Goal: Transaction & Acquisition: Register for event/course

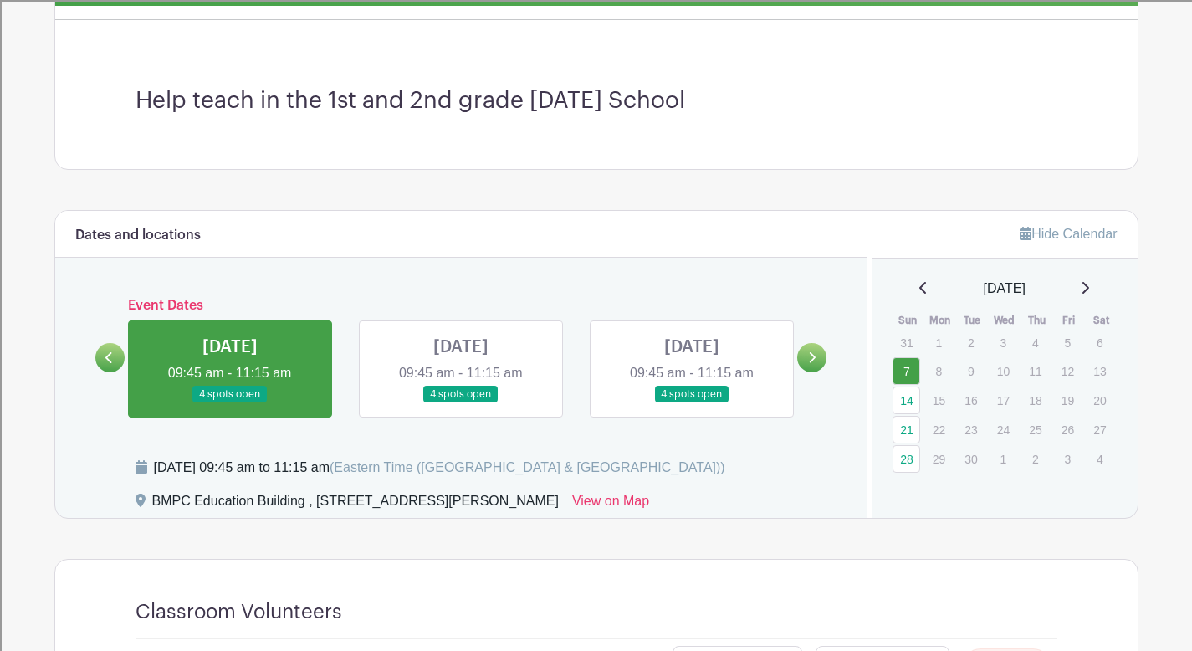
scroll to position [558, 0]
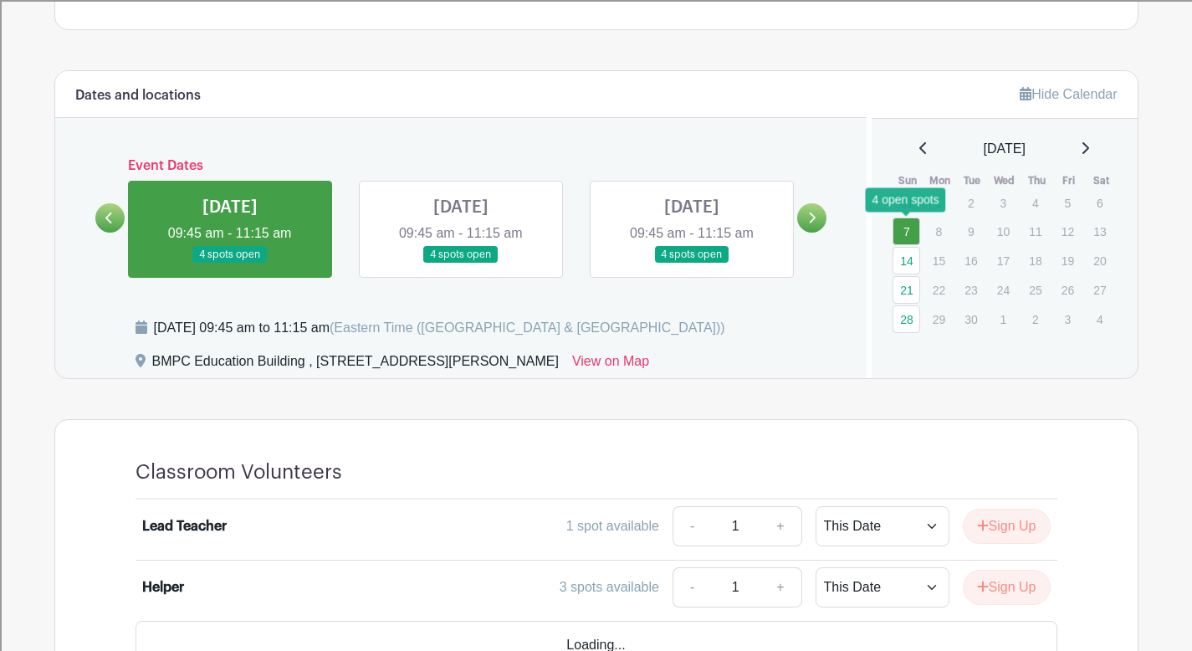
click at [903, 239] on link "7" at bounding box center [907, 232] width 28 height 28
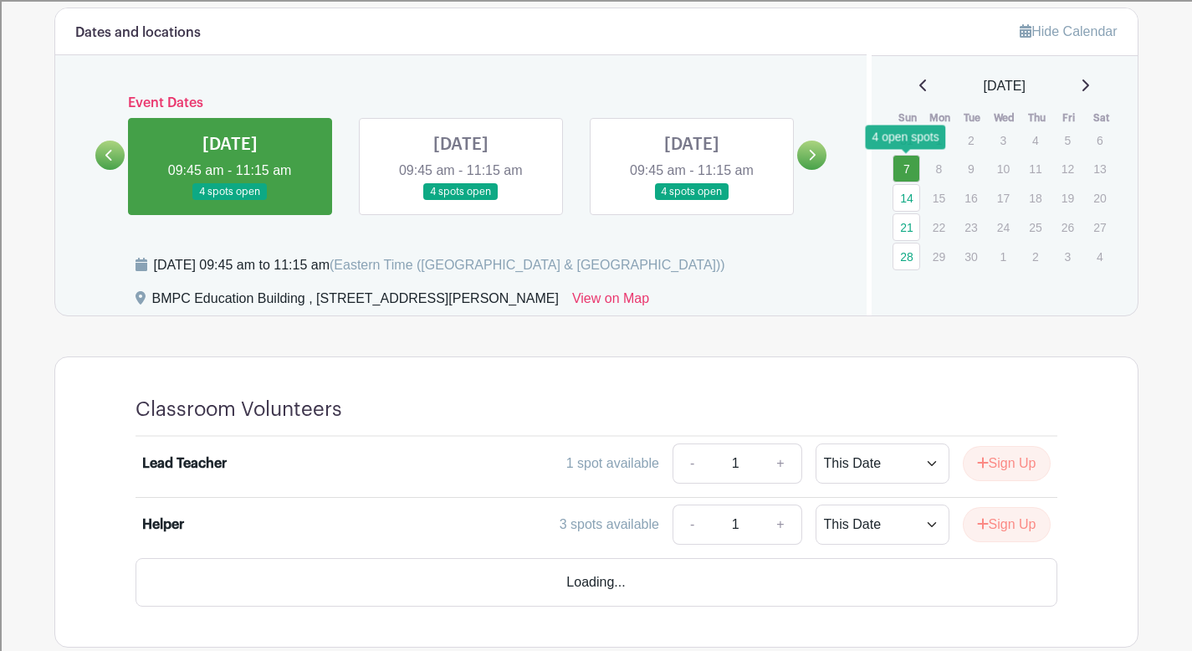
scroll to position [722, 0]
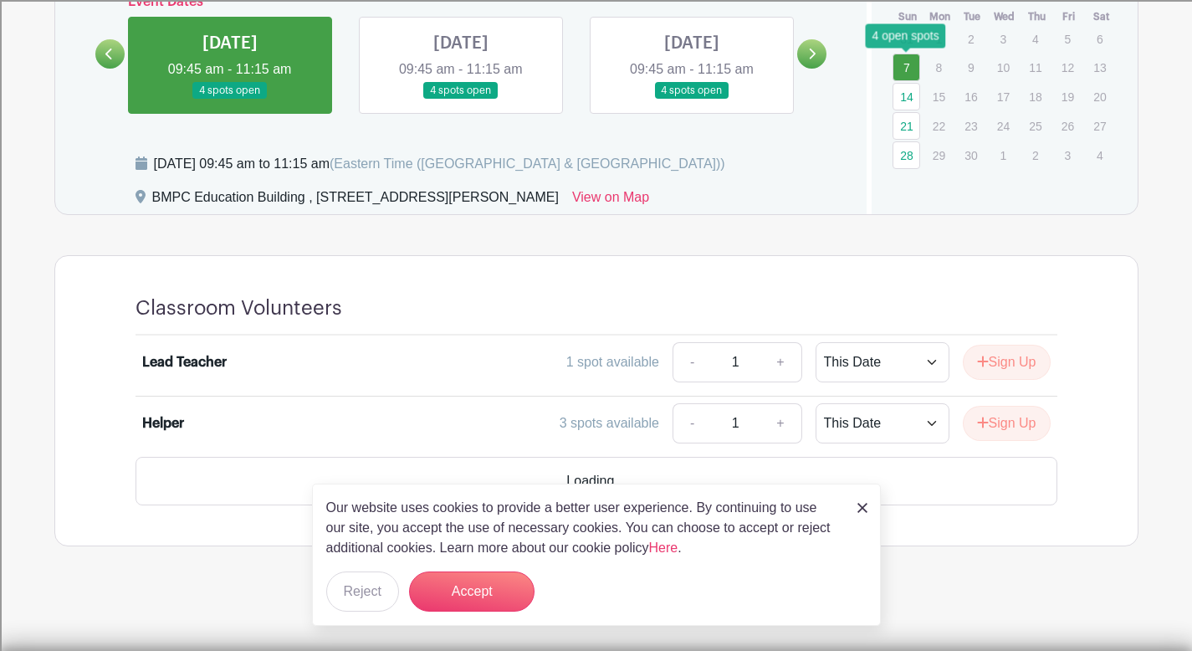
click at [852, 513] on div "Our website uses cookies to provide a better user experience. By continuing to …" at bounding box center [596, 555] width 569 height 142
click at [859, 503] on img at bounding box center [863, 508] width 10 height 10
click at [866, 505] on img at bounding box center [863, 508] width 10 height 10
click at [855, 506] on div "Our website uses cookies to provide a better user experience. By continuing to …" at bounding box center [596, 555] width 569 height 142
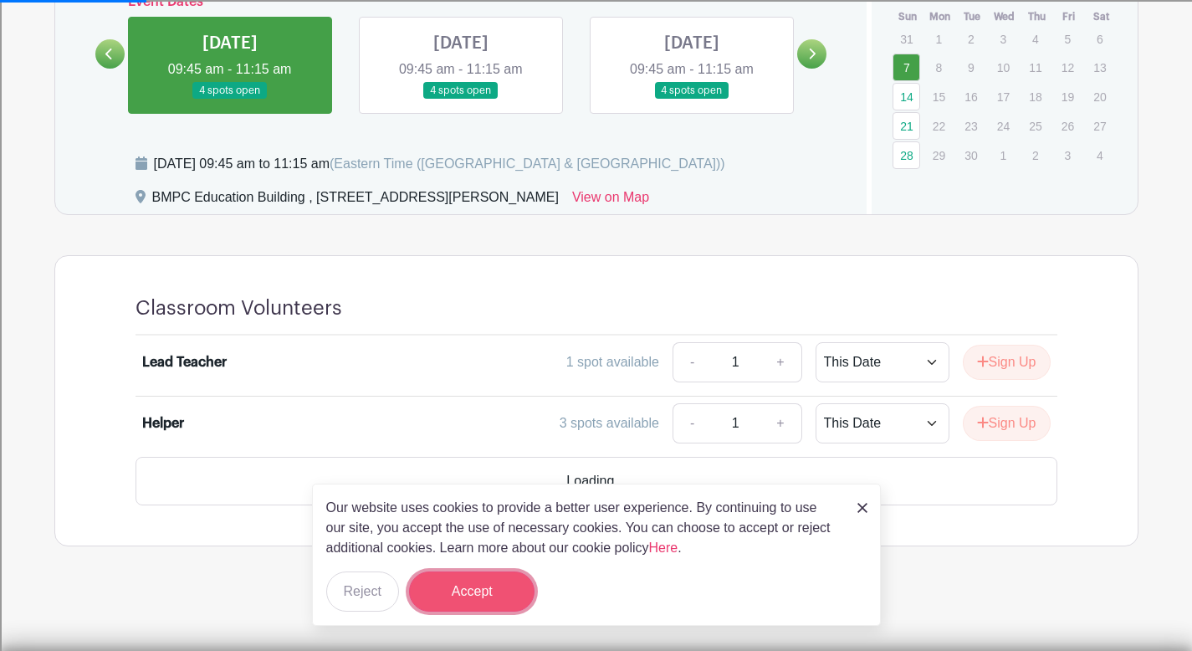
click at [428, 588] on button "Accept" at bounding box center [472, 591] width 126 height 40
click at [497, 592] on form "Accept" at bounding box center [472, 591] width 126 height 40
click at [861, 500] on link at bounding box center [863, 507] width 10 height 20
click at [749, 429] on input "1" at bounding box center [735, 423] width 50 height 40
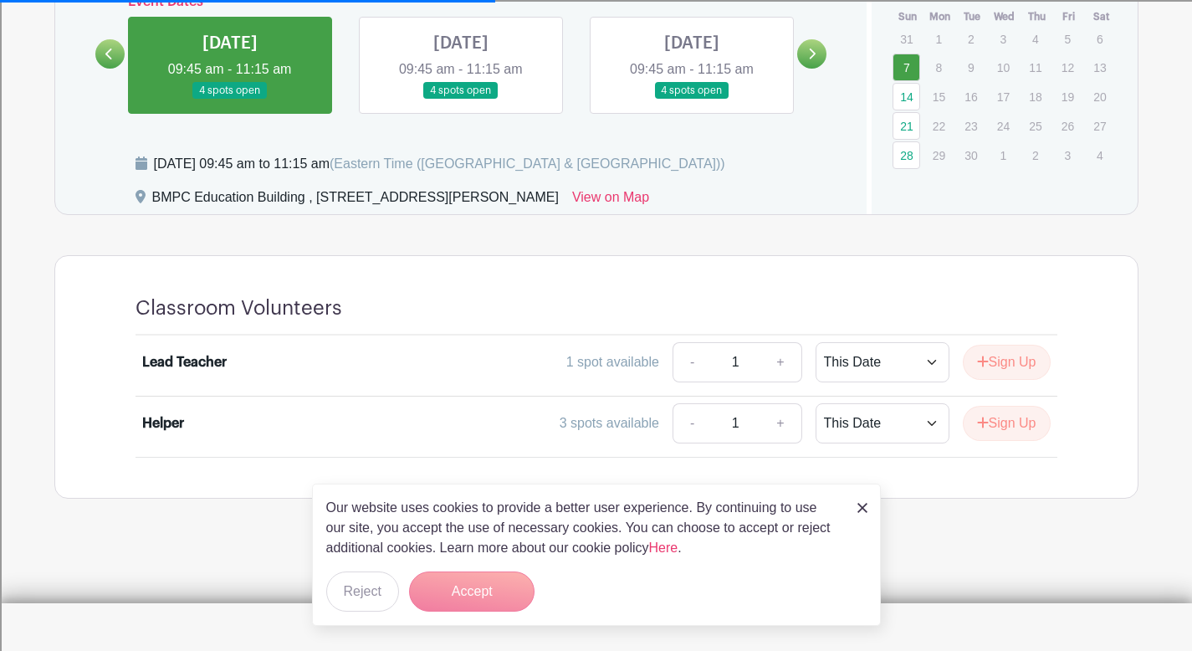
scroll to position [674, 0]
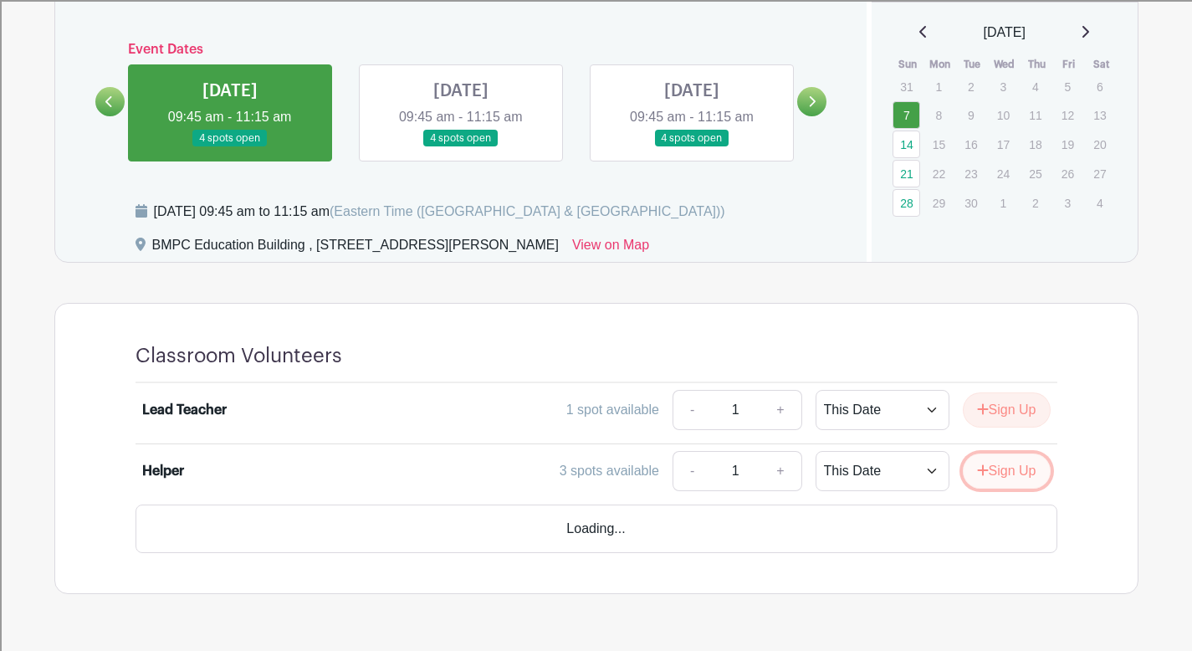
click at [980, 467] on icon "submit" at bounding box center [983, 470] width 12 height 13
click at [898, 475] on select "This Date Select Dates" at bounding box center [883, 471] width 134 height 40
click at [888, 476] on select "This Date Select Dates" at bounding box center [883, 471] width 134 height 40
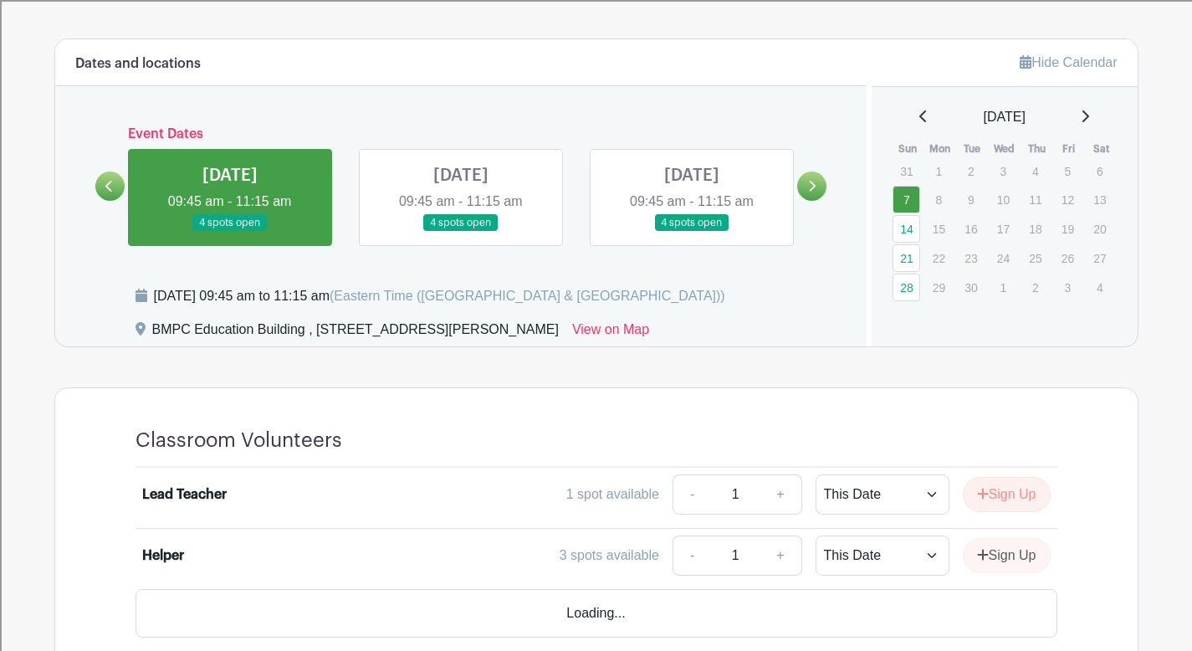
click at [551, 529] on li "Helper 3 spots available - 1 + This Date Select Dates Select Dates Sign Up" at bounding box center [597, 559] width 922 height 60
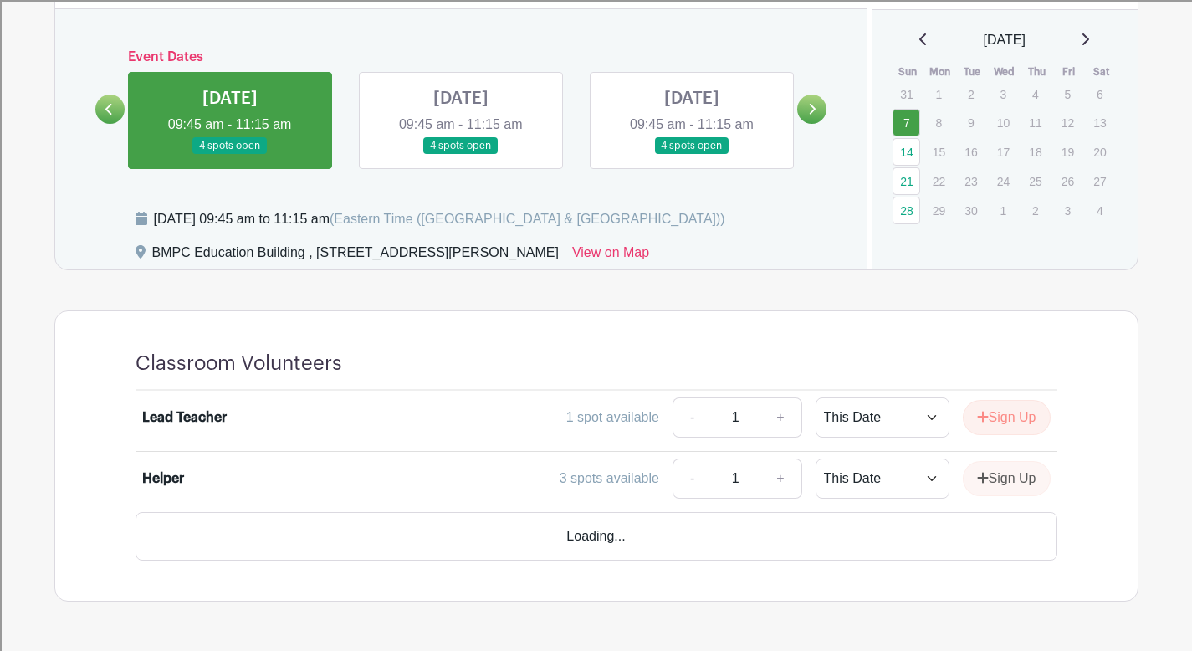
click at [984, 469] on div "Sign Up" at bounding box center [1000, 478] width 101 height 35
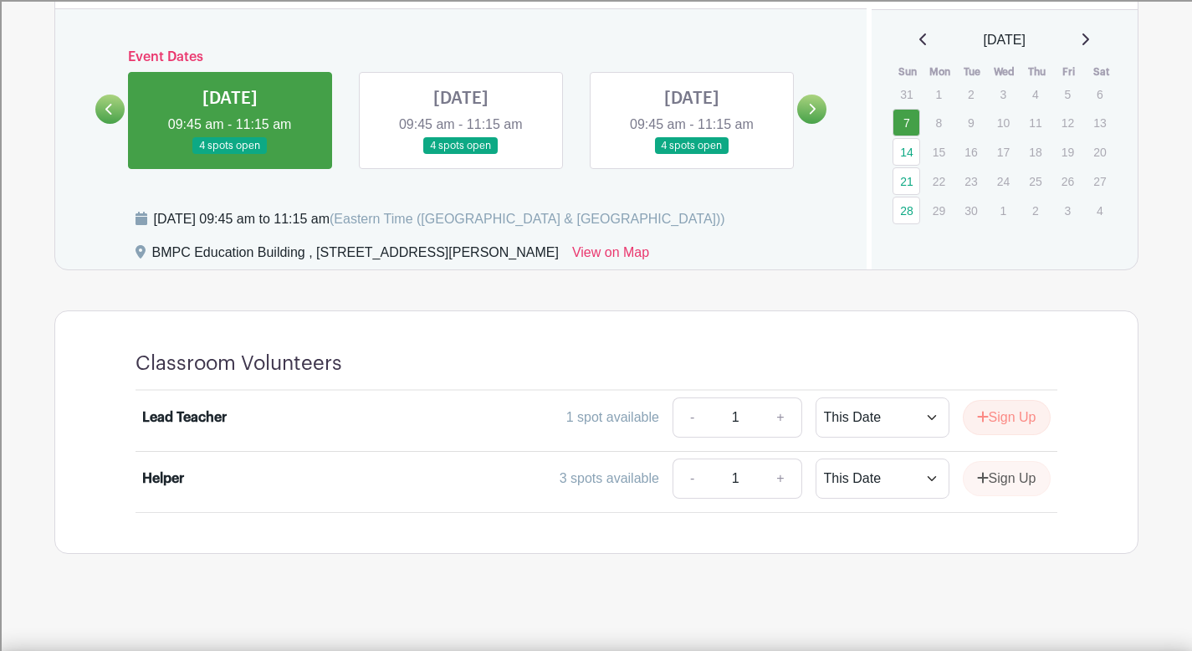
click at [973, 475] on div "Sign Up" at bounding box center [1000, 478] width 101 height 35
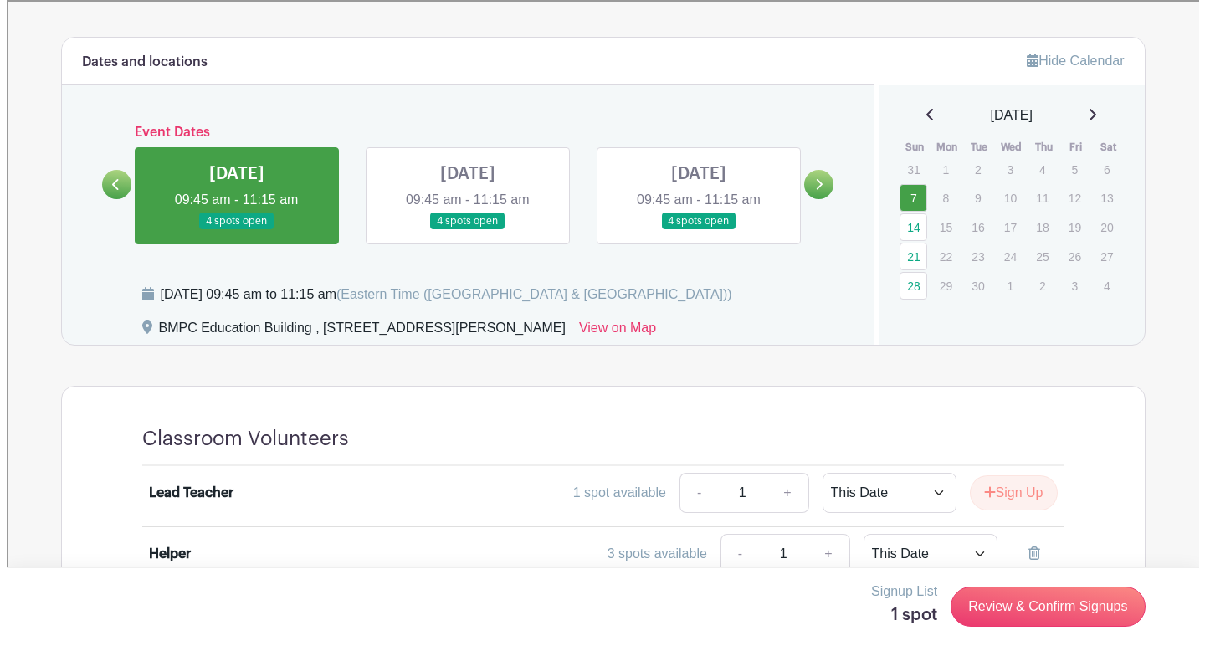
scroll to position [674, 0]
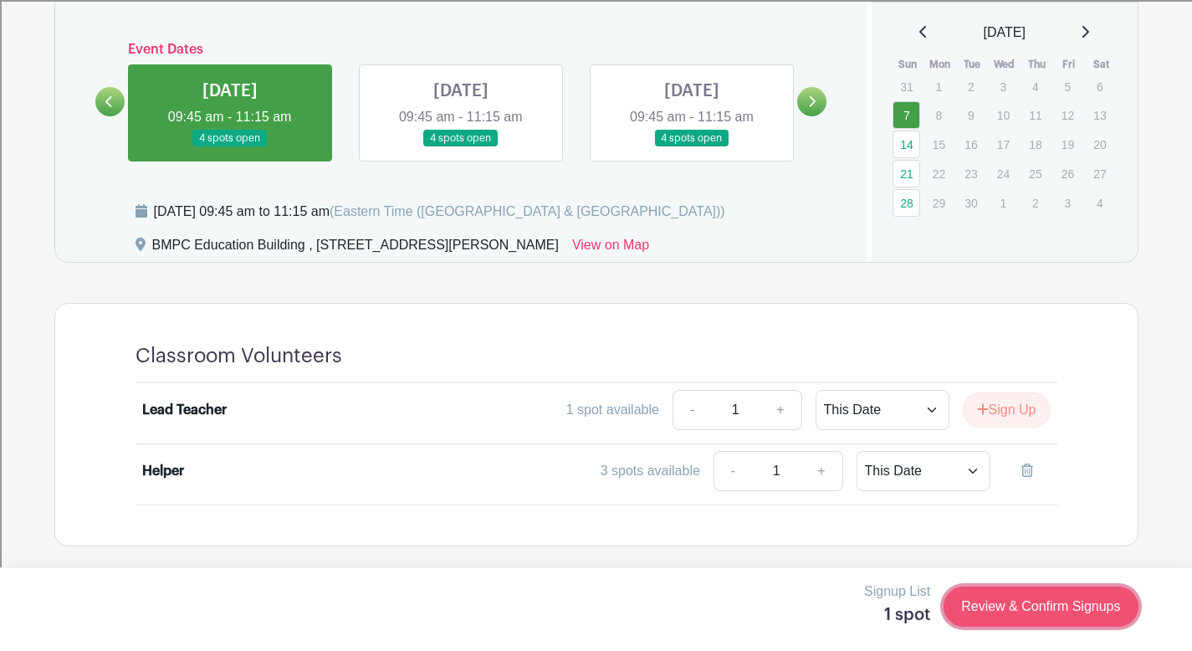
click at [1021, 604] on link "Review & Confirm Signups" at bounding box center [1041, 607] width 194 height 40
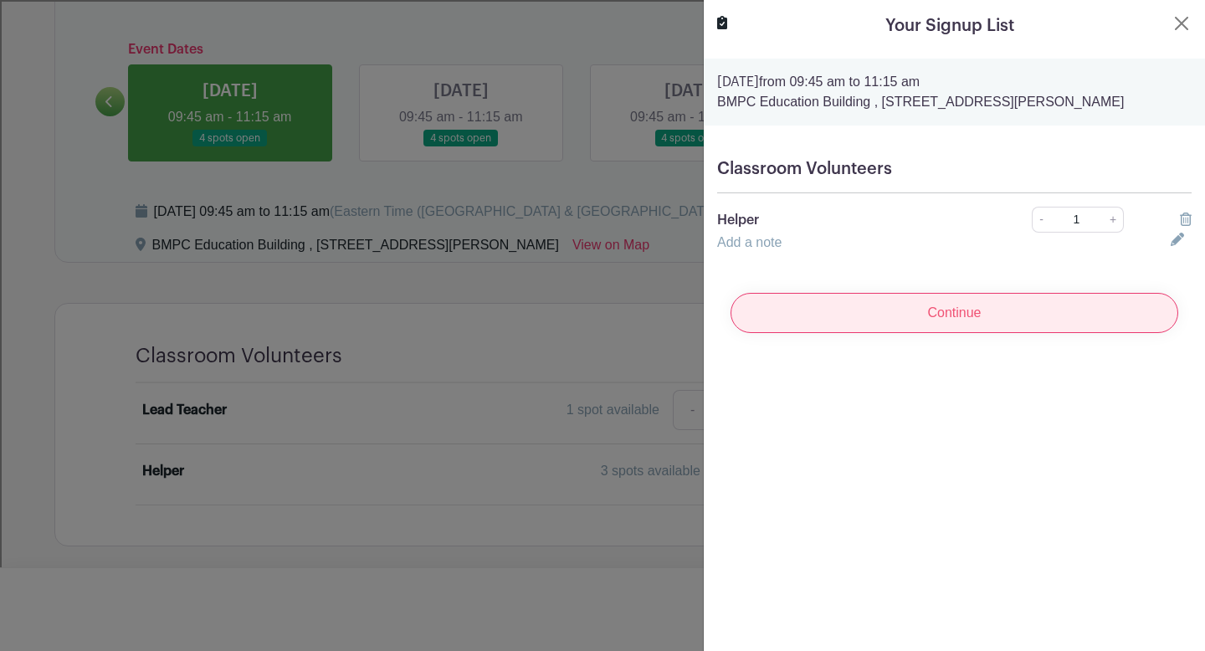
click at [889, 315] on input "Continue" at bounding box center [954, 313] width 448 height 40
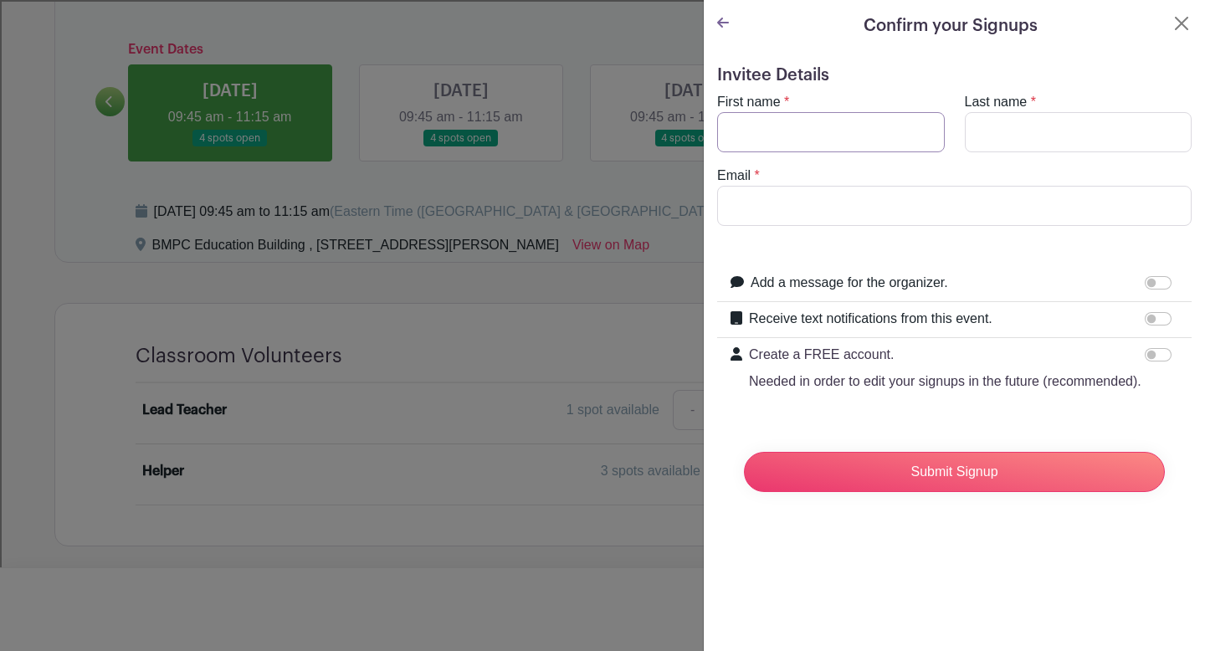
click at [767, 120] on input "First name" at bounding box center [831, 132] width 228 height 40
type input "[PERSON_NAME]"
drag, startPoint x: 923, startPoint y: 204, endPoint x: 697, endPoint y: 204, distance: 225.9
click at [697, 587] on div "Signup List 1 spot Review & Confirm Signups Confirm your Signups Invitee Detail…" at bounding box center [596, 587] width 1084 height 0
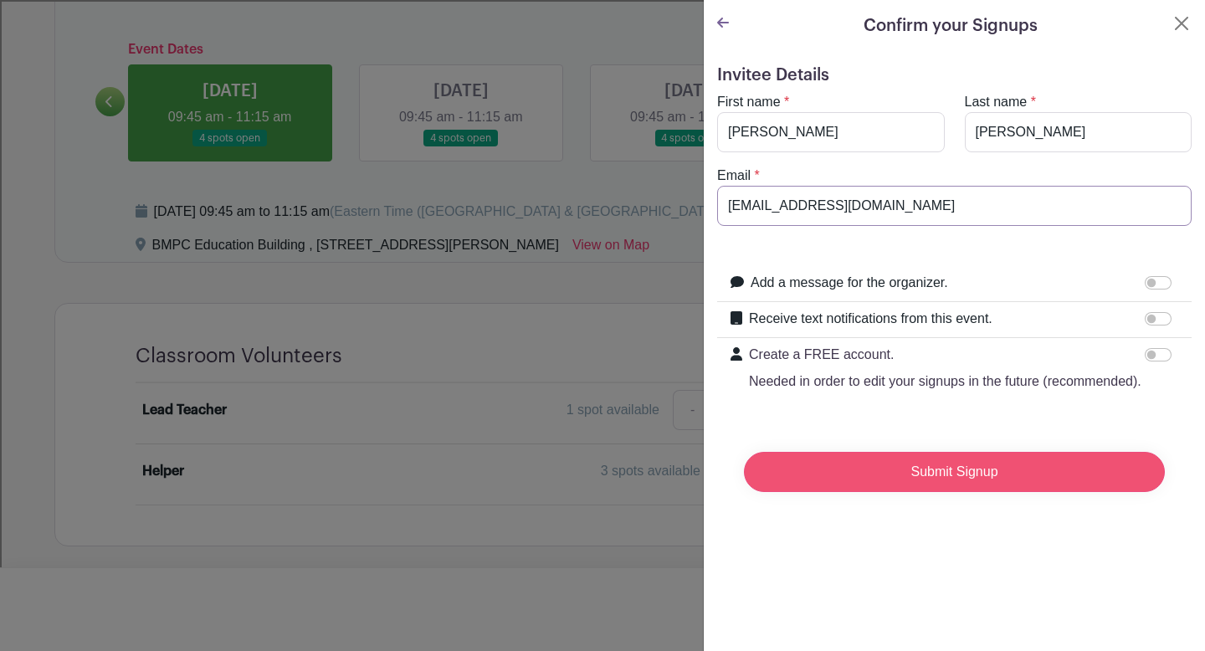
type input "[EMAIL_ADDRESS][DOMAIN_NAME]"
click at [960, 492] on input "Submit Signup" at bounding box center [954, 472] width 421 height 40
